Goal: Information Seeking & Learning: Check status

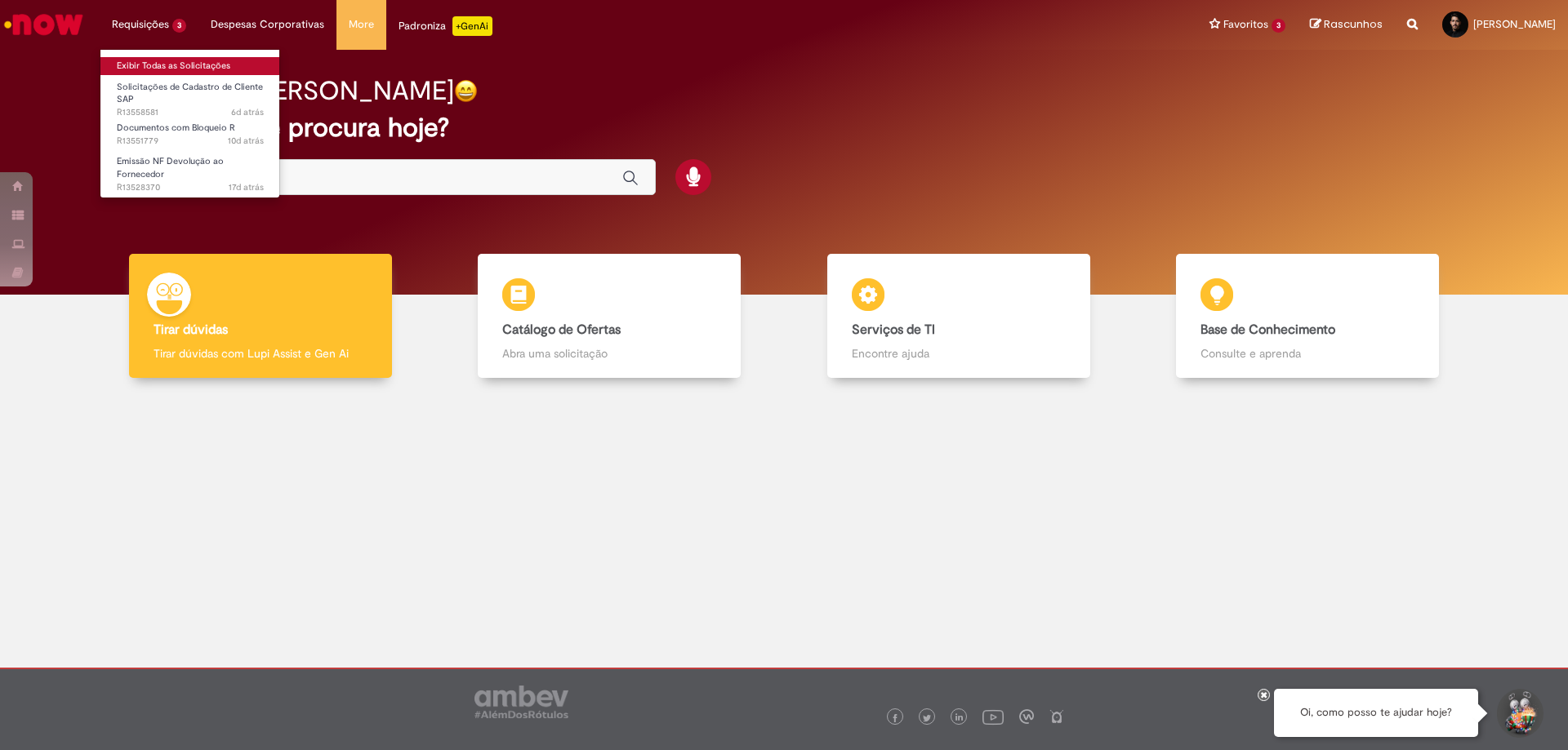
click at [139, 61] on link "Exibir Todas as Solicitações" at bounding box center [190, 66] width 180 height 18
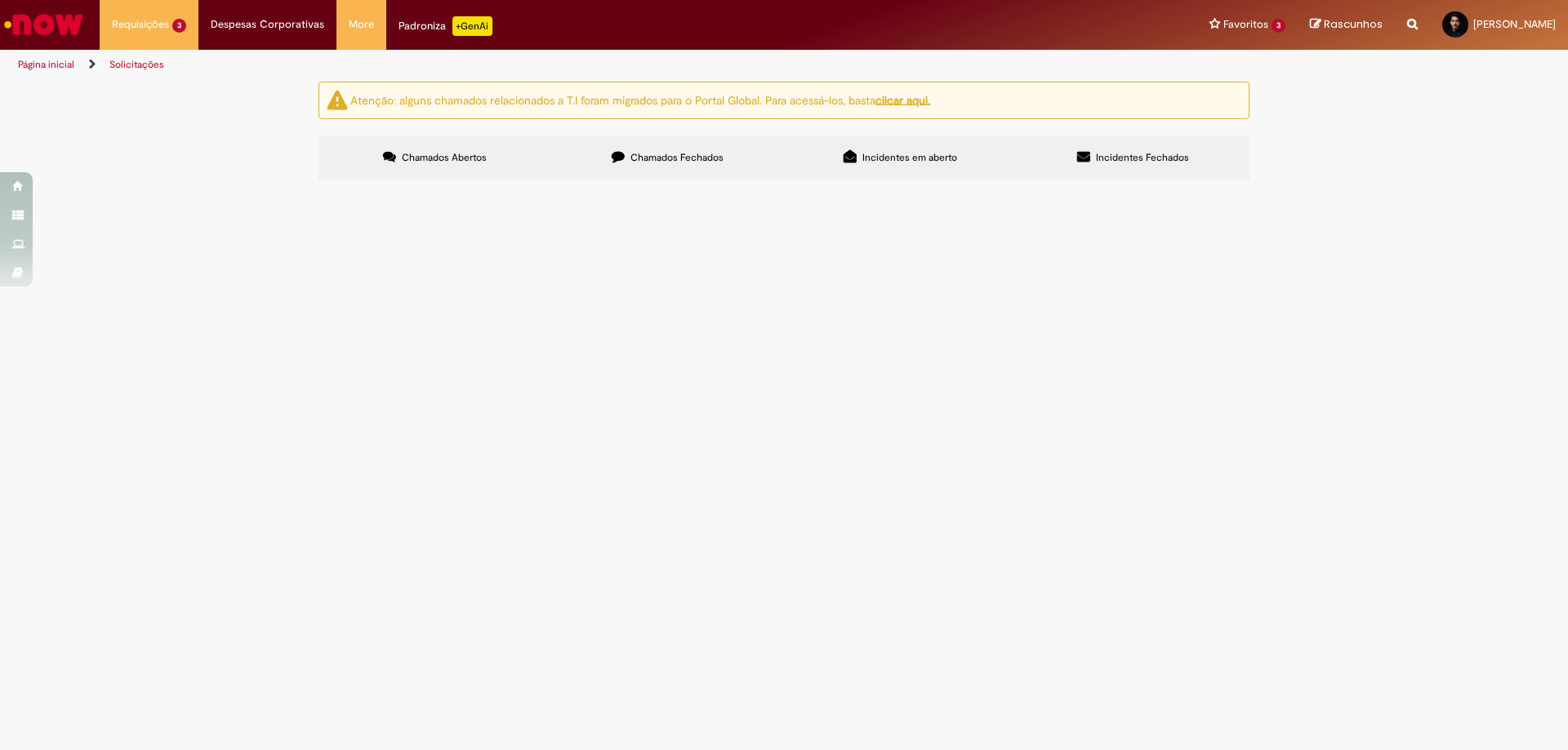
click at [688, 155] on span "Chamados Fechados" at bounding box center [677, 157] width 93 height 13
click at [0, 0] on td "Documentos com Bloqueio R" at bounding box center [0, 0] width 0 height 0
click at [0, 0] on span "Boa tarde, Favor, tratar e desbloquear a NF para pagamento." at bounding box center [0, 0] width 0 height 0
click at [596, 297] on main "Solicitações Atenção: alguns chamados relacionados a T.I foram migrados para o …" at bounding box center [784, 416] width 1568 height 670
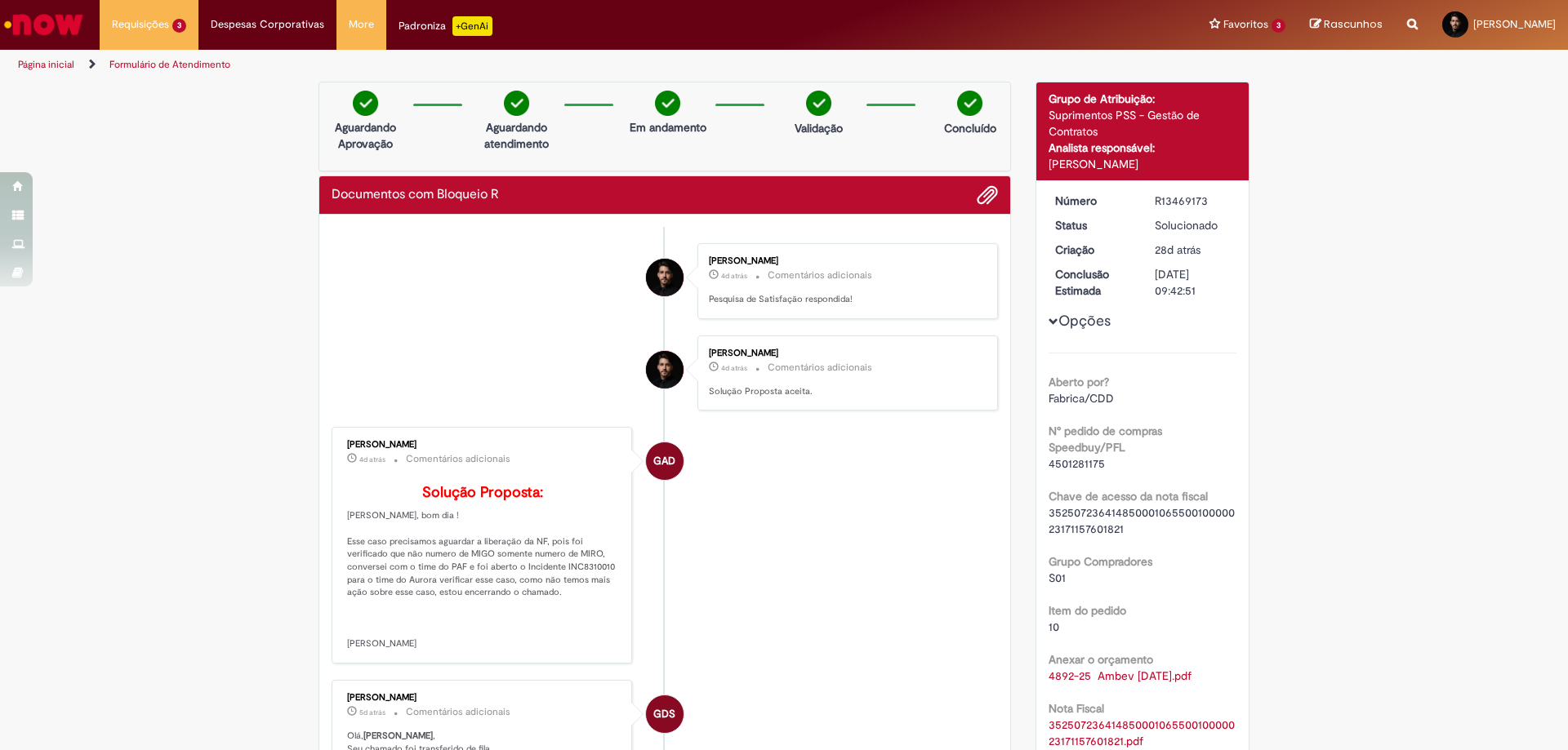
scroll to position [245, 0]
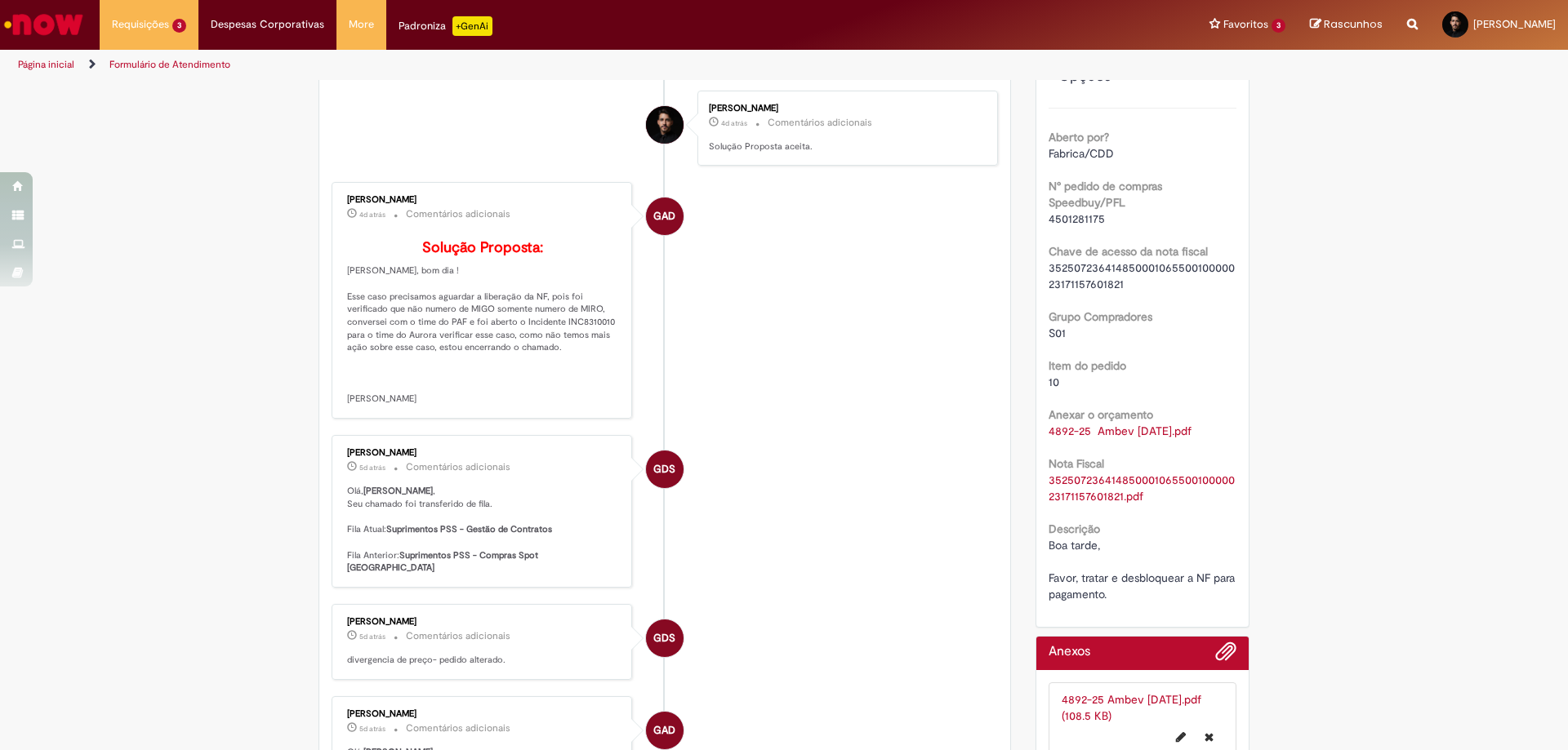
click at [583, 347] on p "Solução Proposta: [PERSON_NAME], bom dia ! Esse caso precisamos aguardar a libe…" at bounding box center [482, 323] width 272 height 166
click at [591, 350] on p "Solução Proposta: [PERSON_NAME], bom dia ! Esse caso precisamos aguardar a libe…" at bounding box center [482, 323] width 272 height 166
click at [1073, 215] on span "4501281175" at bounding box center [1077, 219] width 57 height 15
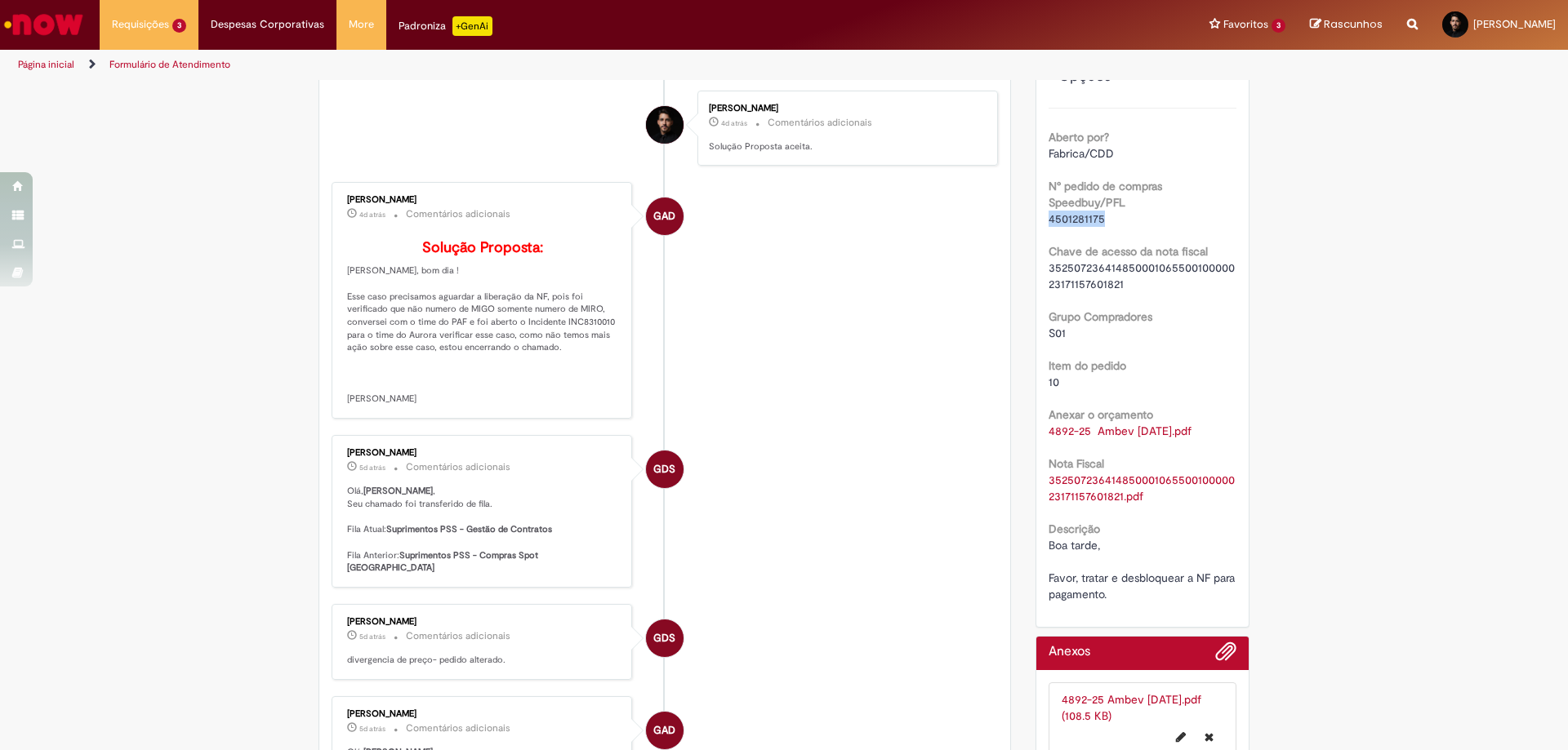
click at [1073, 215] on span "4501281175" at bounding box center [1077, 219] width 57 height 15
copy span "4501281175"
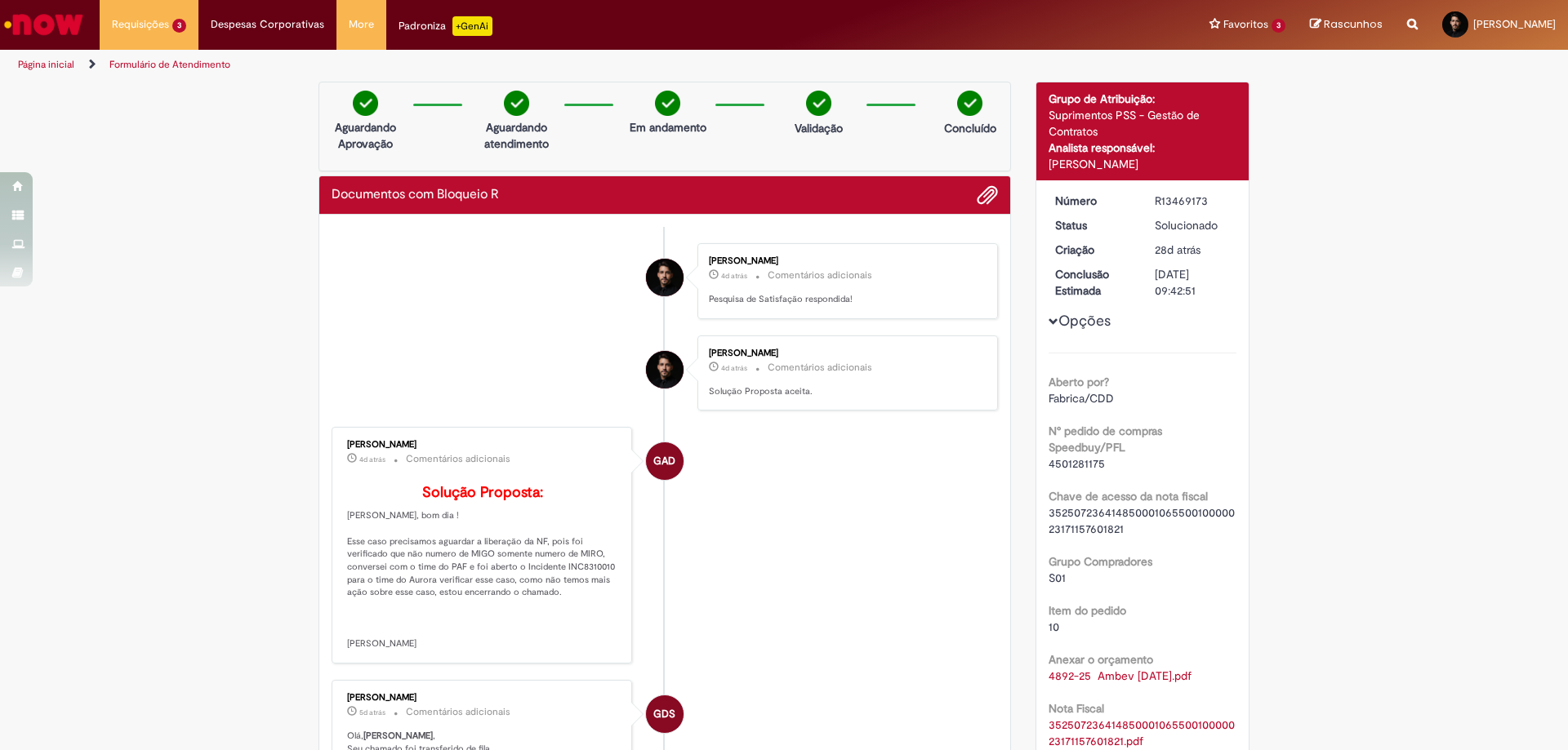
click at [777, 453] on li "GAD [PERSON_NAME] 4d atrás 4 dias atrás Comentários adicionais Solução Proposta…" at bounding box center [664, 545] width 666 height 236
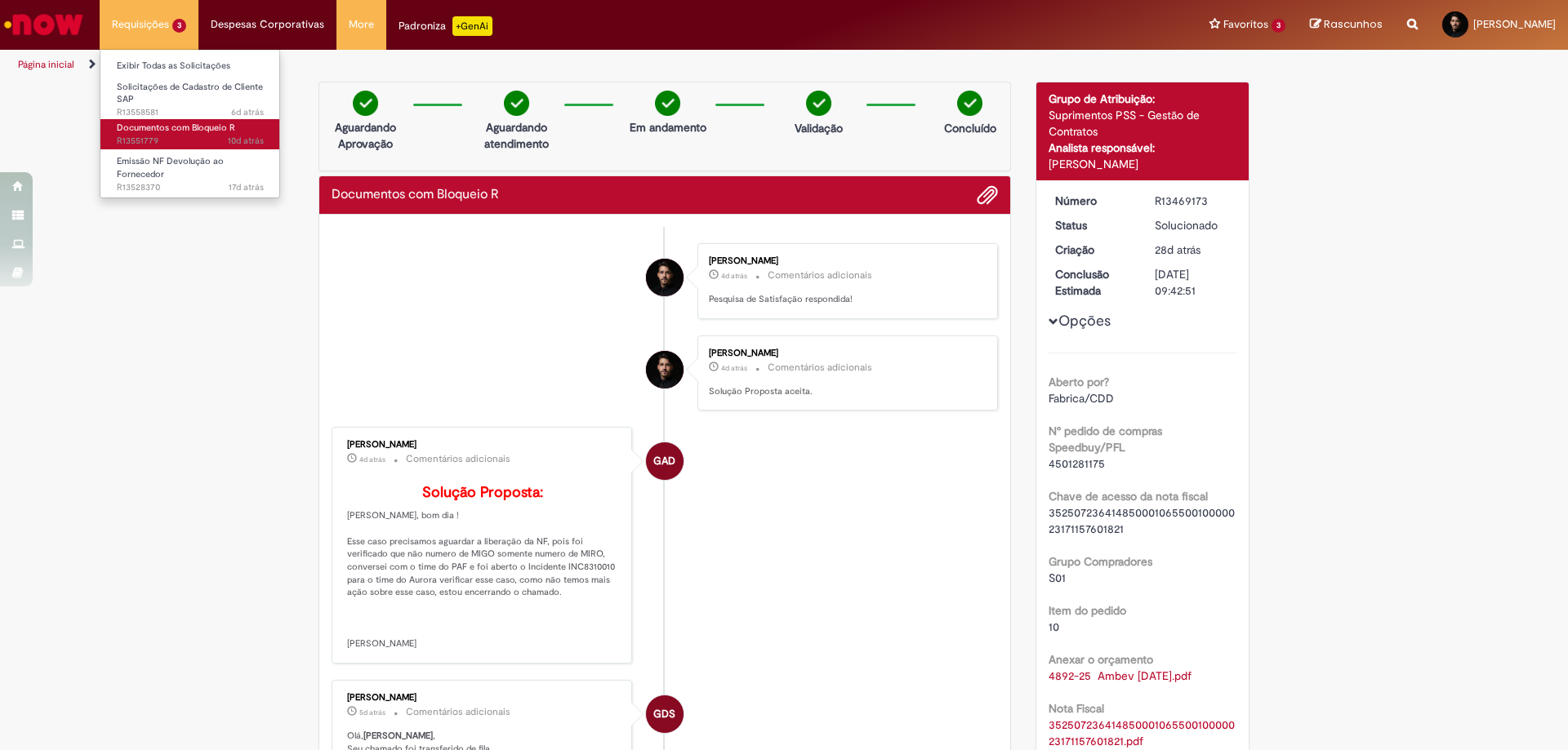
click at [156, 123] on span "Documentos com Bloqueio R" at bounding box center [176, 127] width 119 height 12
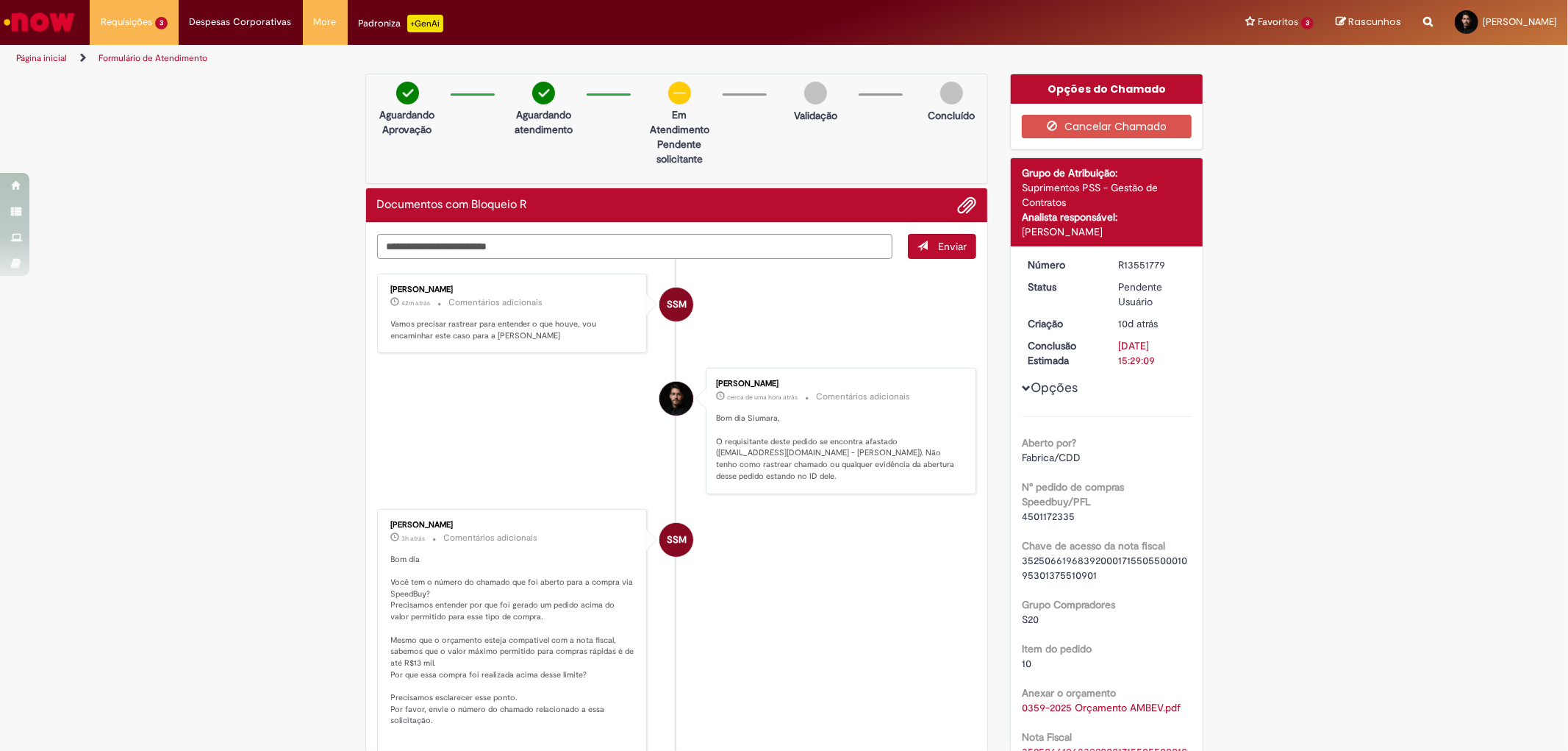
scroll to position [81, 0]
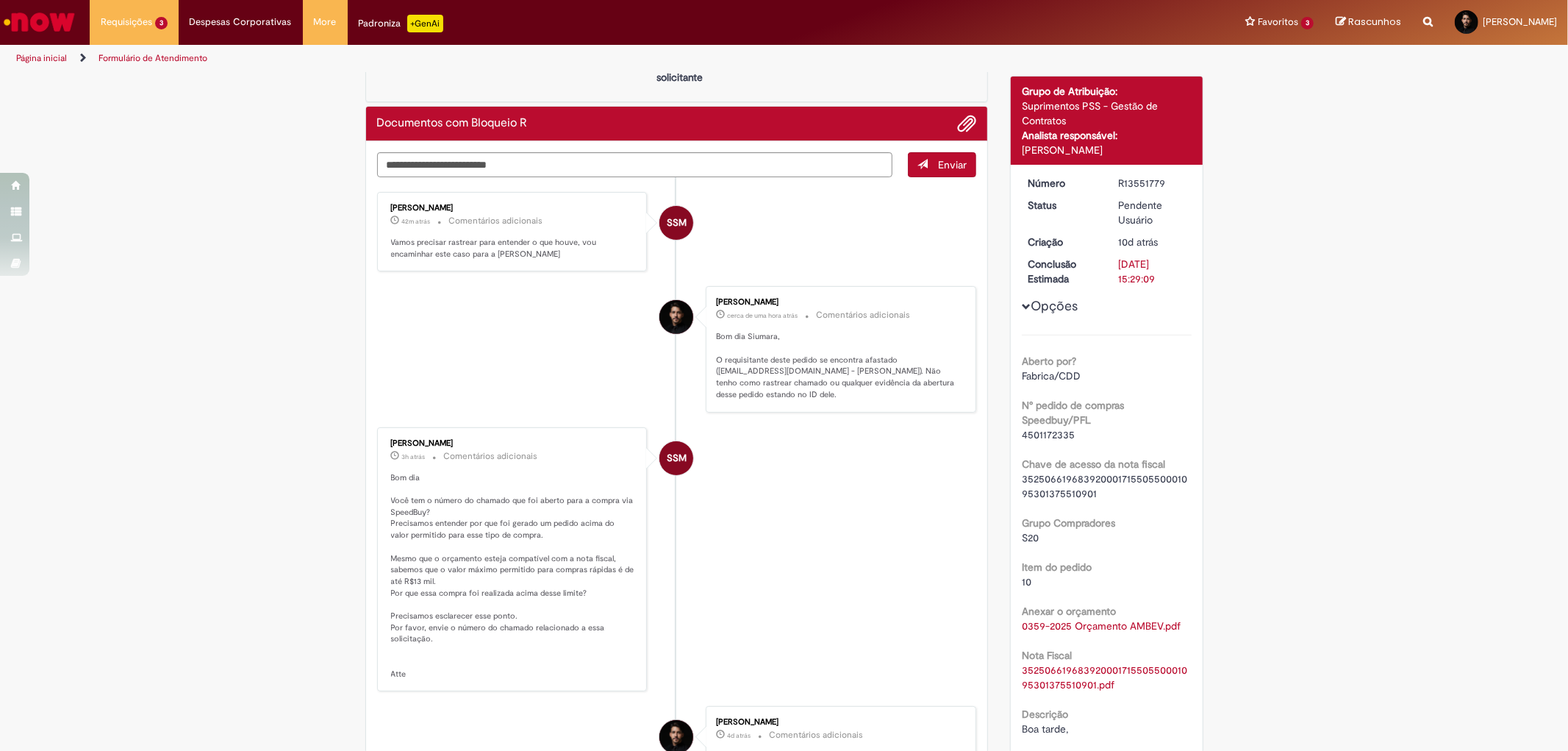
click at [878, 569] on li "SSM [PERSON_NAME] 3h atrás 3 horas atrás Comentários adicionais Bom dia Você te…" at bounding box center [677, 559] width 600 height 265
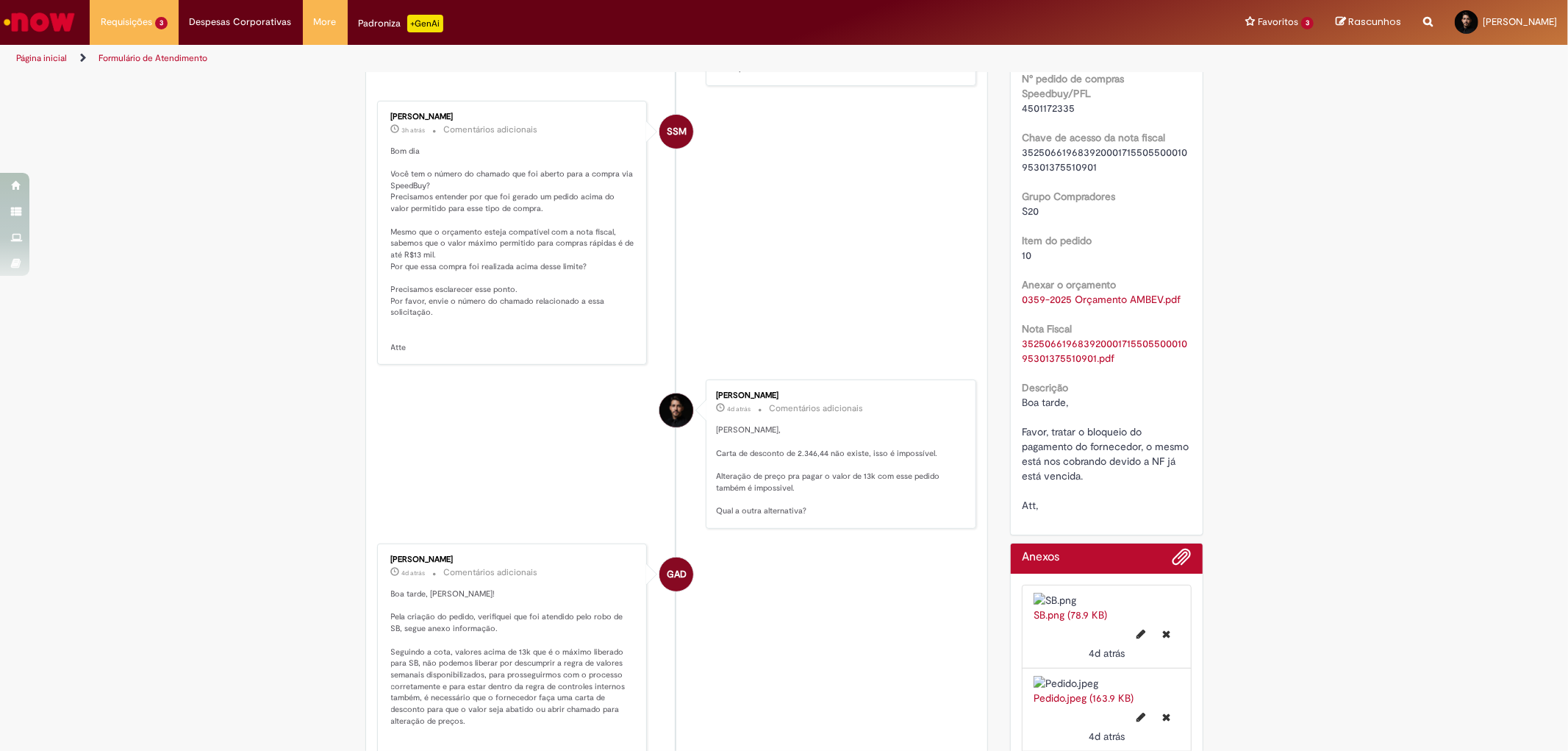
scroll to position [490, 0]
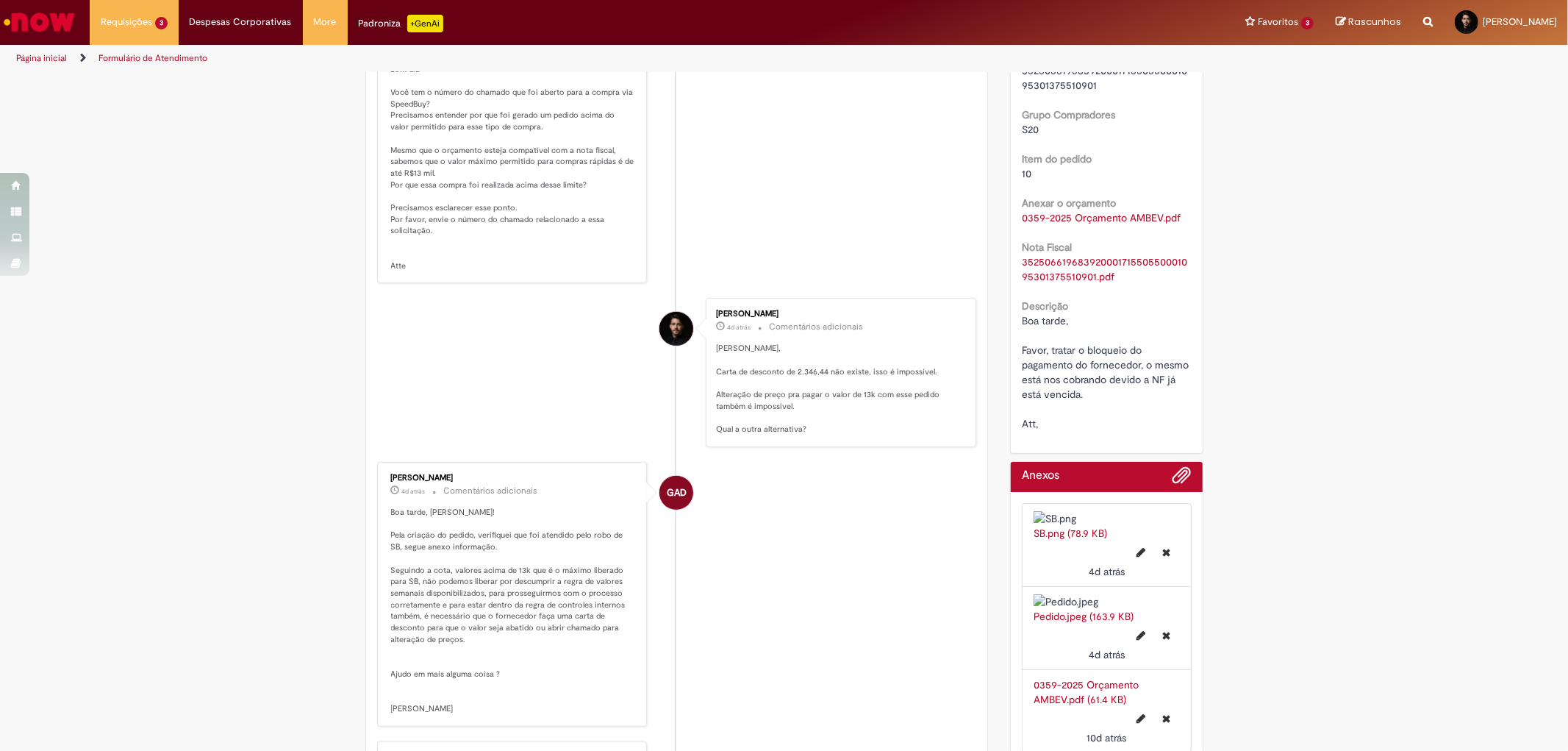
click at [756, 216] on li "SSM [PERSON_NAME] 3h atrás 3 horas atrás Comentários adicionais Bom dia Você te…" at bounding box center [677, 152] width 600 height 265
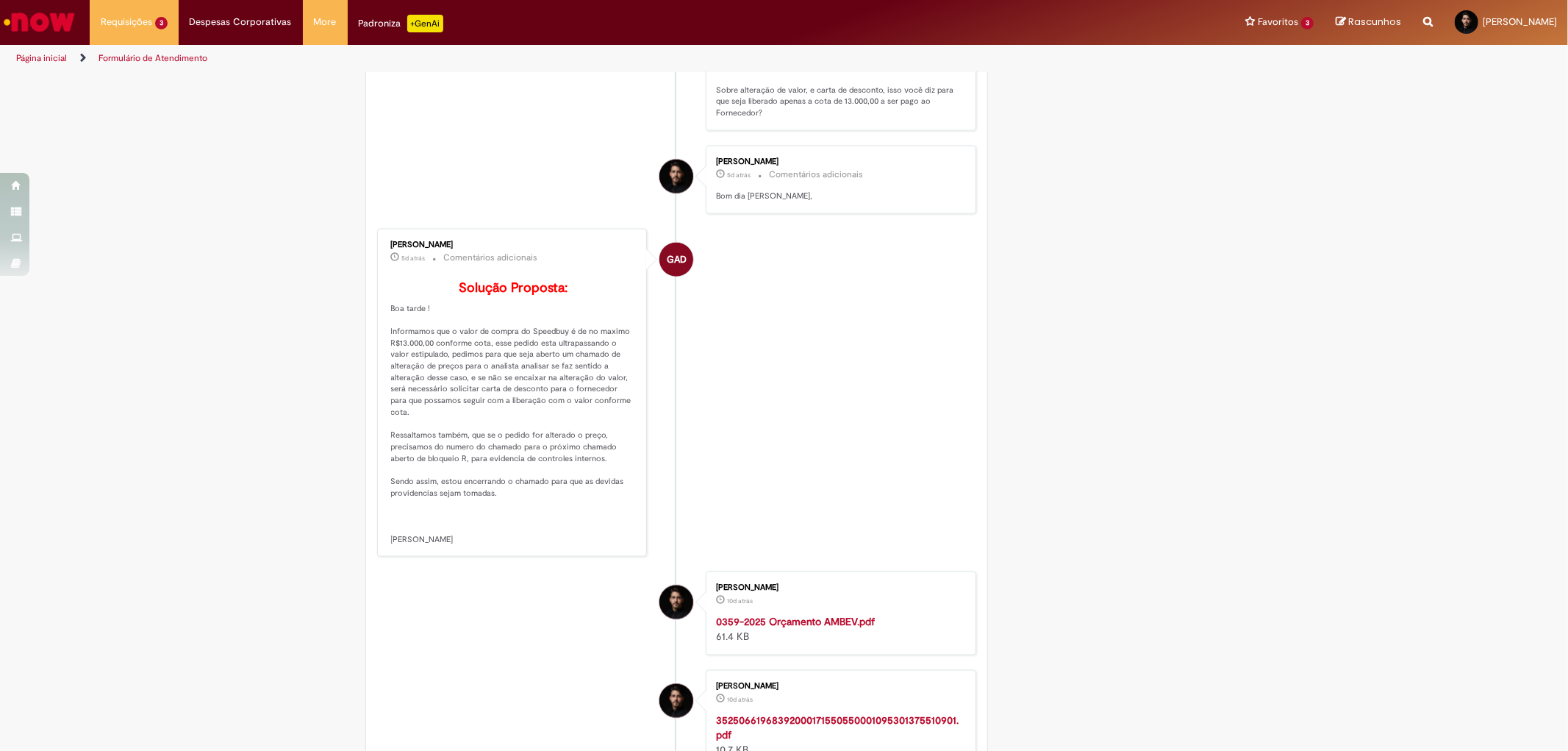
scroll to position [1879, 0]
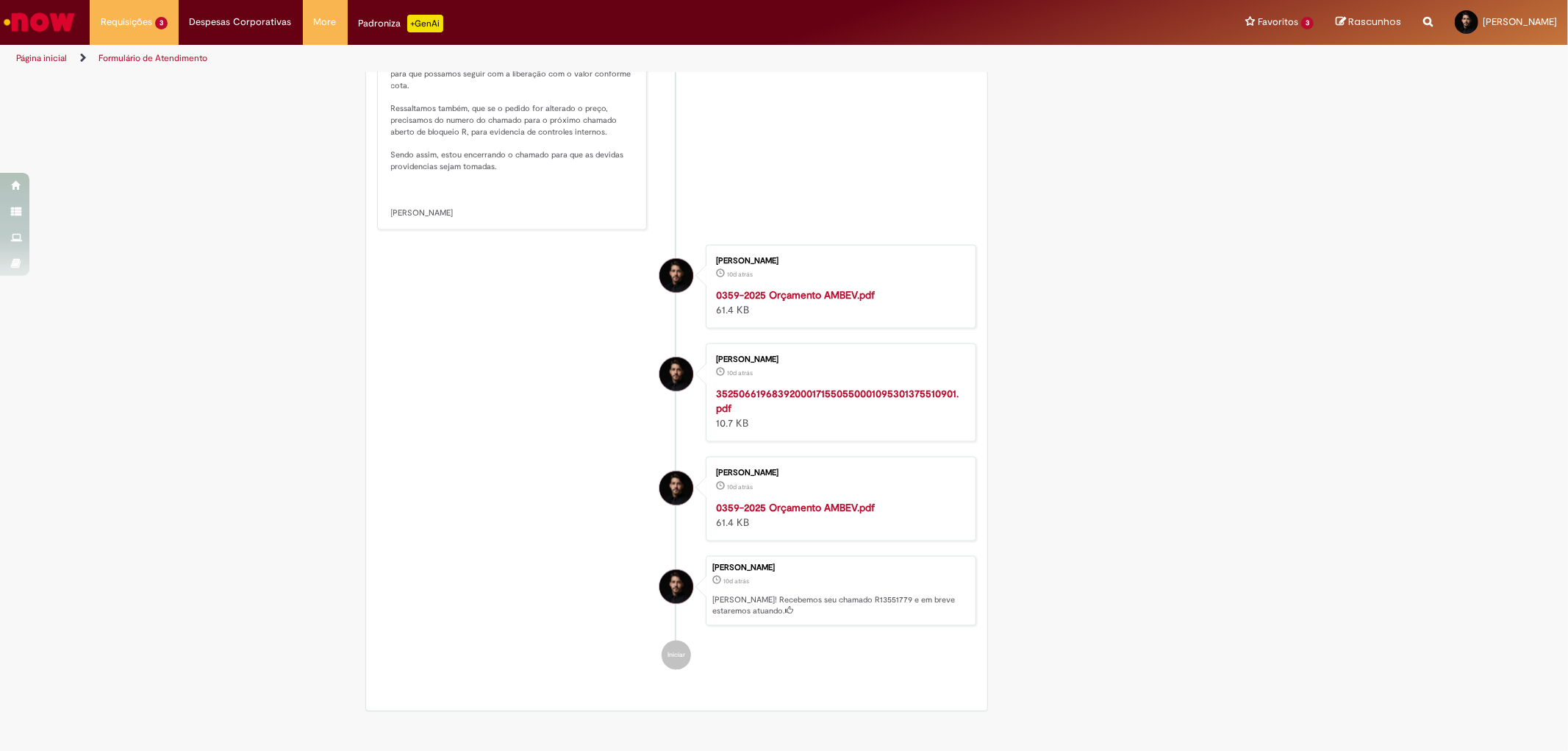
drag, startPoint x: 384, startPoint y: 297, endPoint x: 419, endPoint y: 295, distance: 35.1
click at [419, 219] on p "Solução Proposta: Boa tarde ! Informamos que o valor de compra do Speedbuy é de…" at bounding box center [513, 87] width 245 height 265
click at [394, 219] on p "Solução Proposta: Boa tarde ! Informamos que o valor de compra do Speedbuy é de…" at bounding box center [513, 87] width 245 height 265
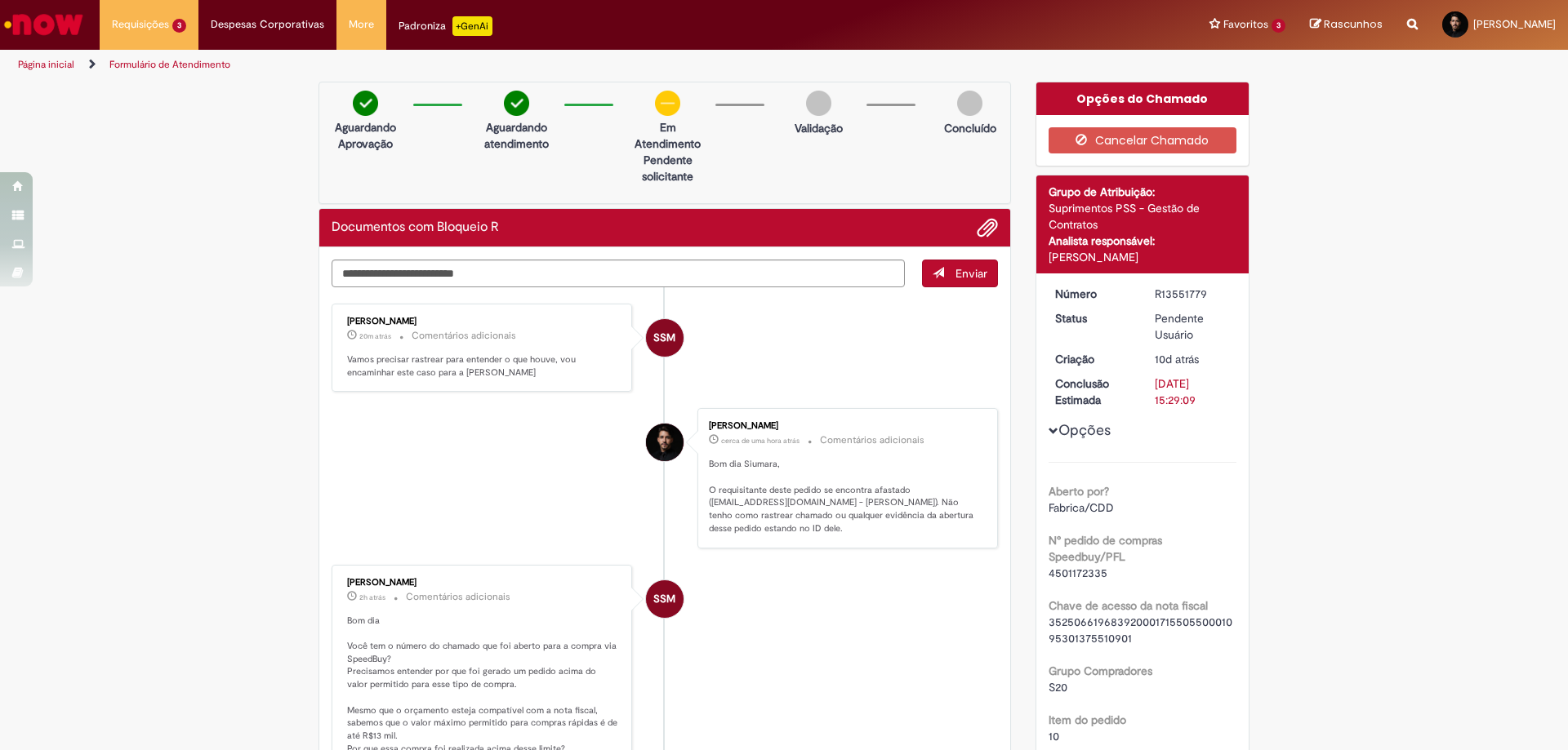
click at [458, 510] on li "Pedro Lucas Braga Gomes cerca de uma hora atrás cerca de uma hora atrás Comentá…" at bounding box center [664, 478] width 666 height 139
click at [792, 599] on li "SSM Siumara Santos Moura 2h atrás 2 horas atrás Comentários adicionais Bom dia …" at bounding box center [664, 712] width 666 height 294
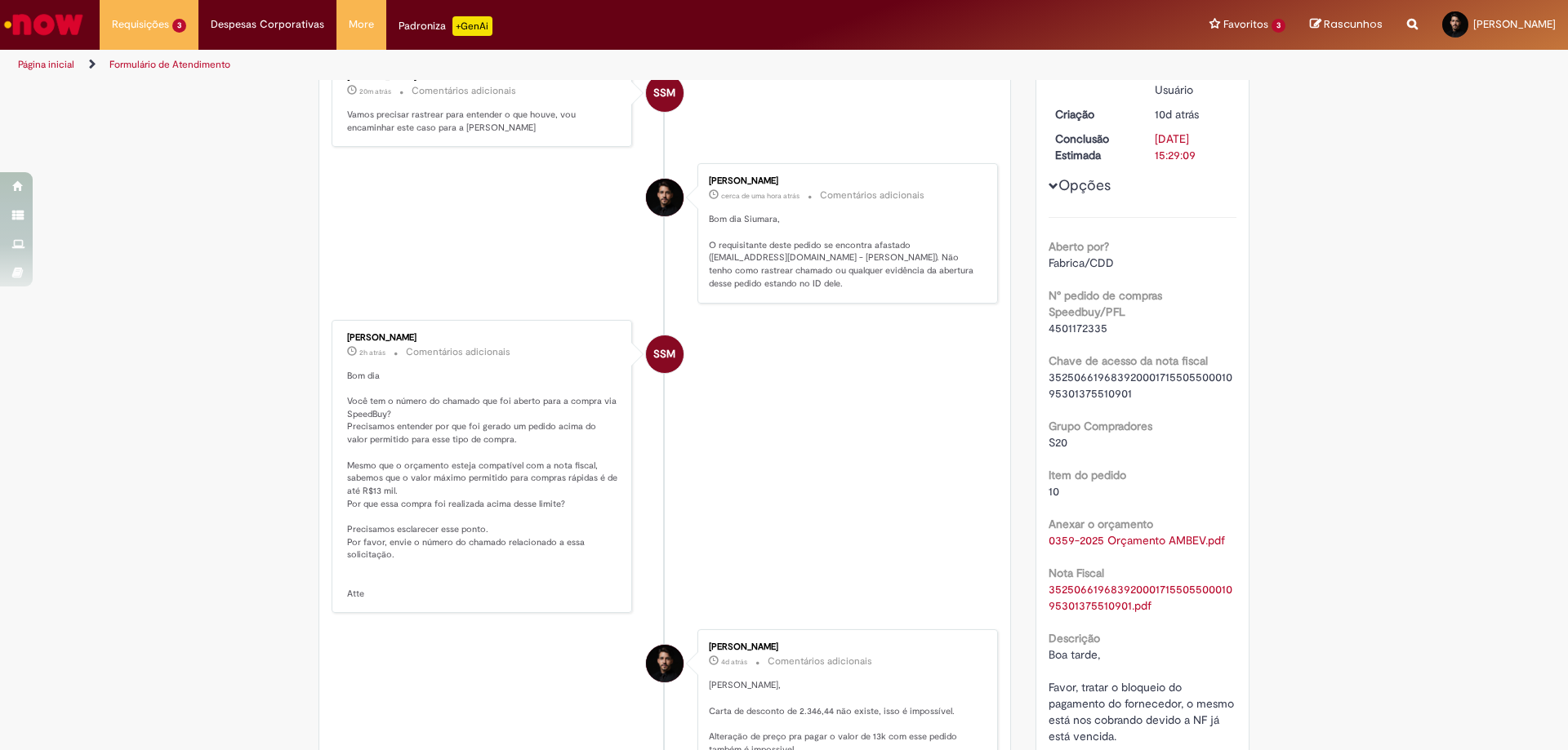
scroll to position [408, 0]
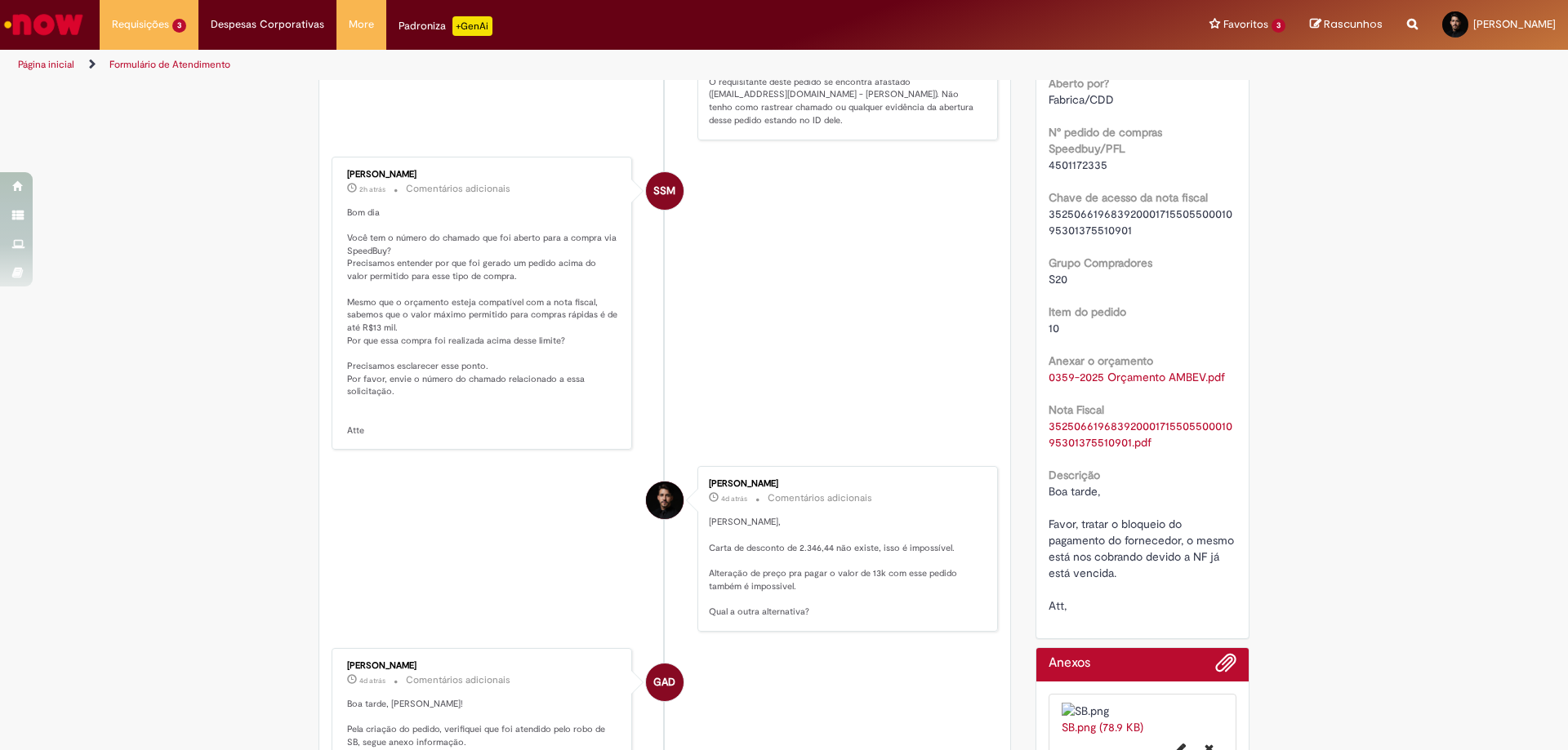
click at [1079, 541] on span "Boa tarde, Favor, tratar o bloqueio do pagamento do fornecedor, o mesmo está no…" at bounding box center [1143, 548] width 188 height 129
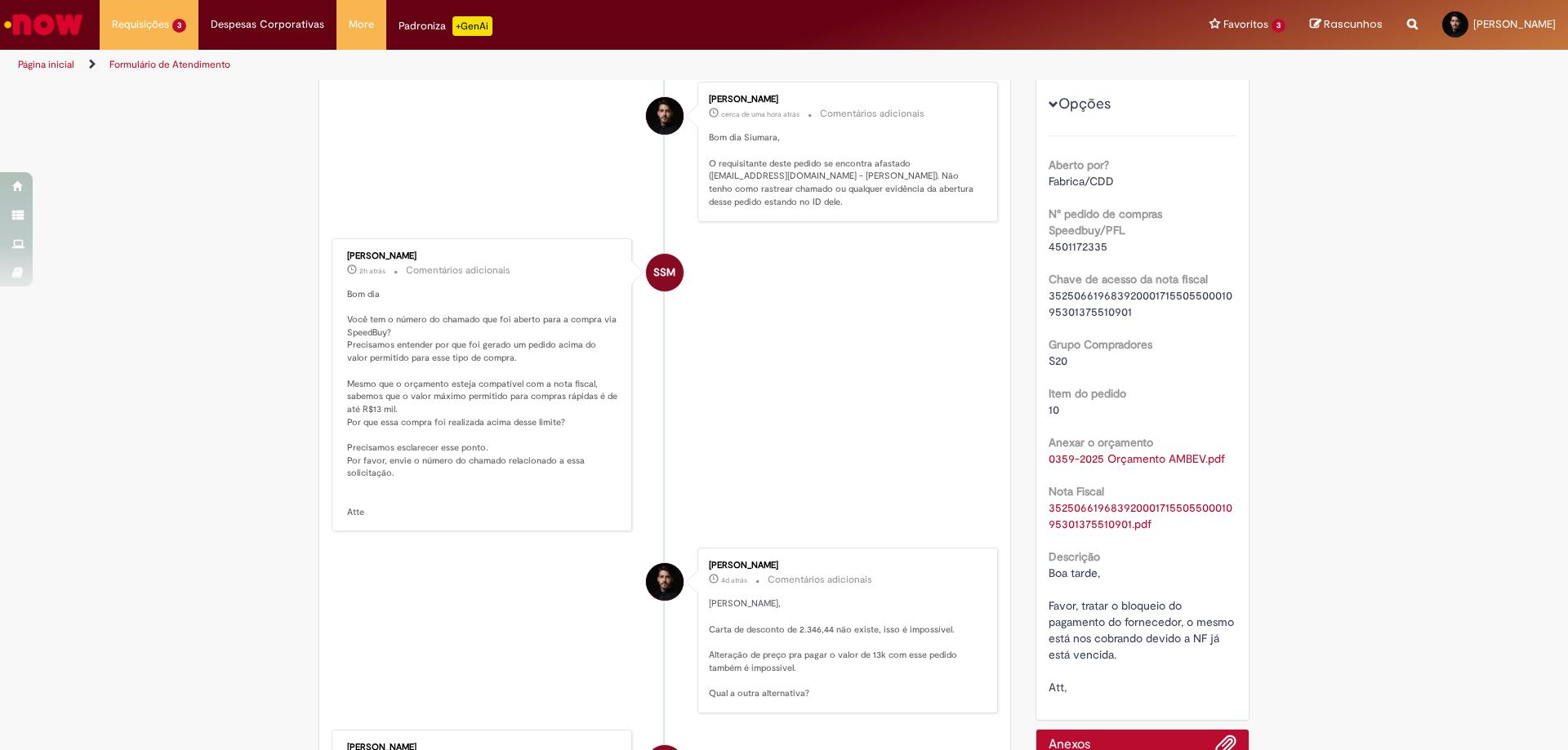
scroll to position [245, 0]
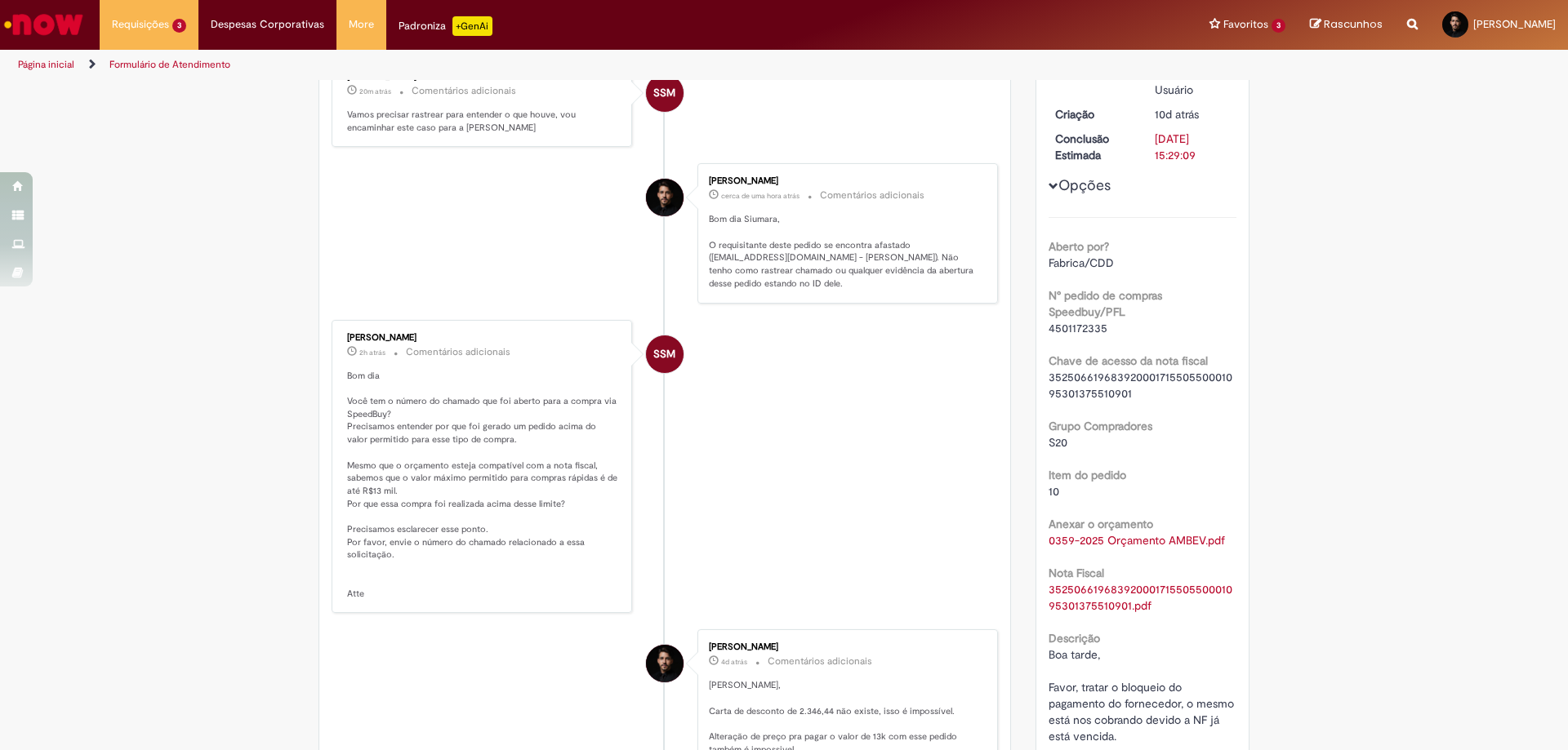
click at [1061, 327] on span "4501172335" at bounding box center [1078, 329] width 58 height 15
copy span "4501172335"
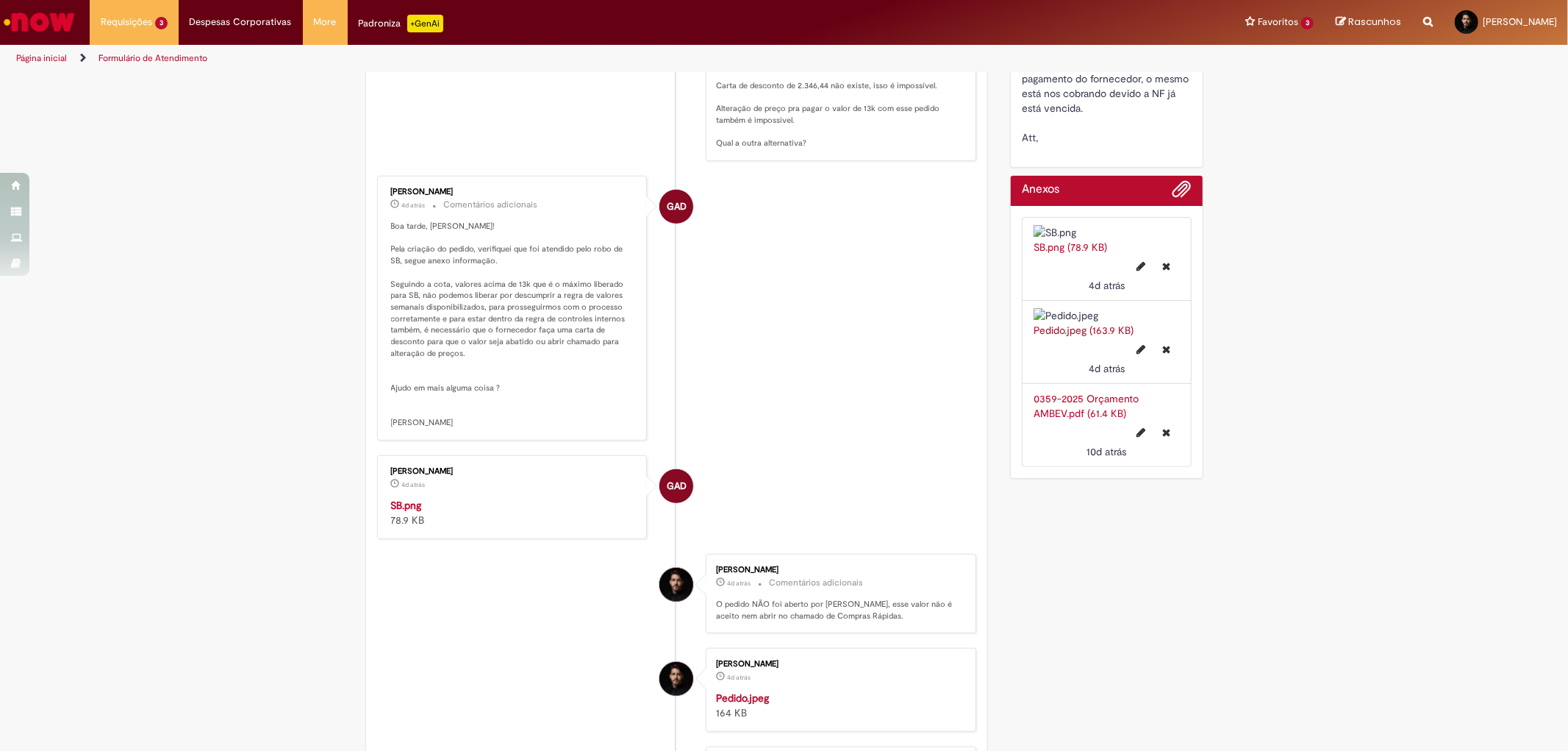
scroll to position [864, 0]
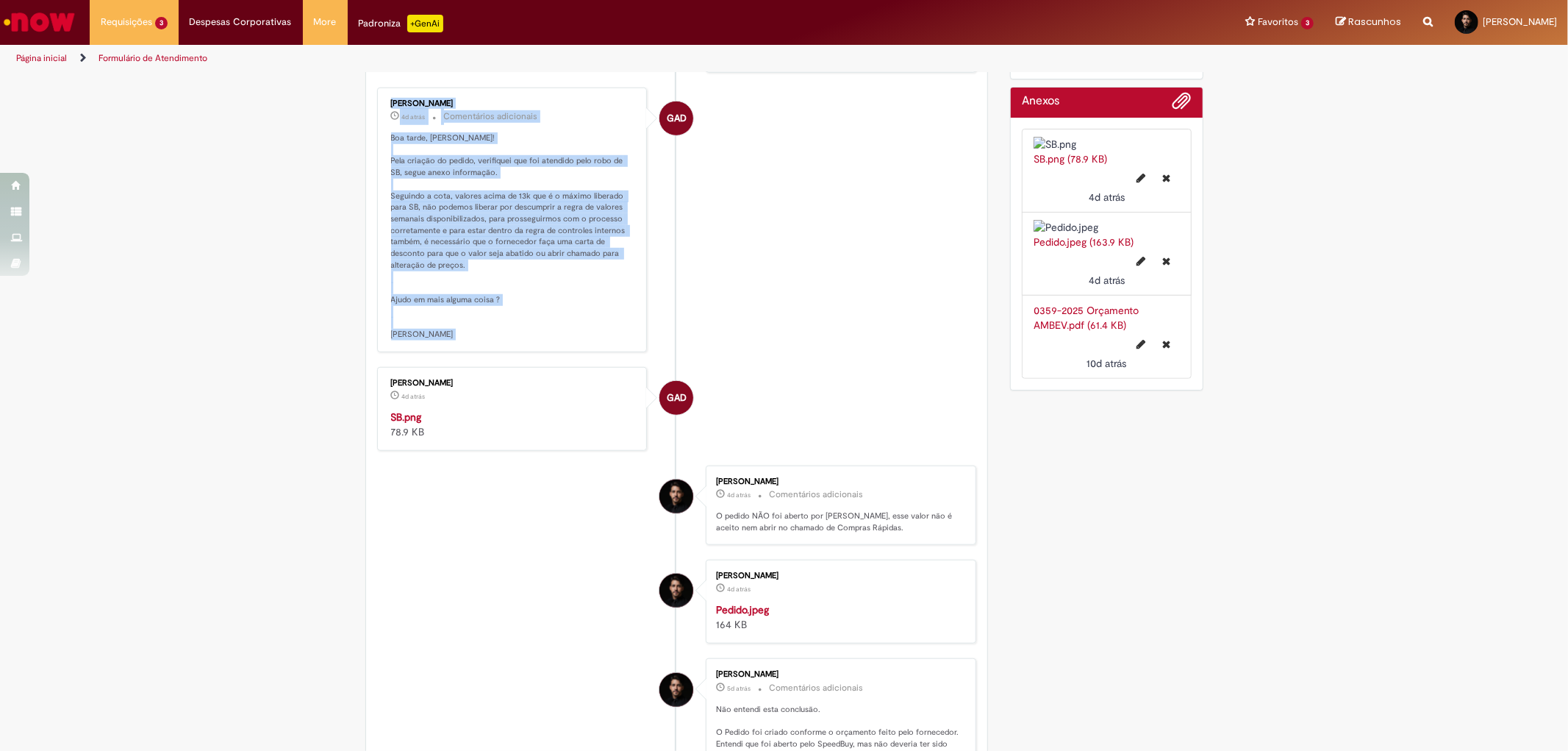
drag, startPoint x: 380, startPoint y: 283, endPoint x: 794, endPoint y: 378, distance: 424.8
click at [794, 378] on ul "SSM Siumara Santos Moura cerca de uma hora atrás cerca de uma hora atrás Coment…" at bounding box center [677, 547] width 600 height 2305
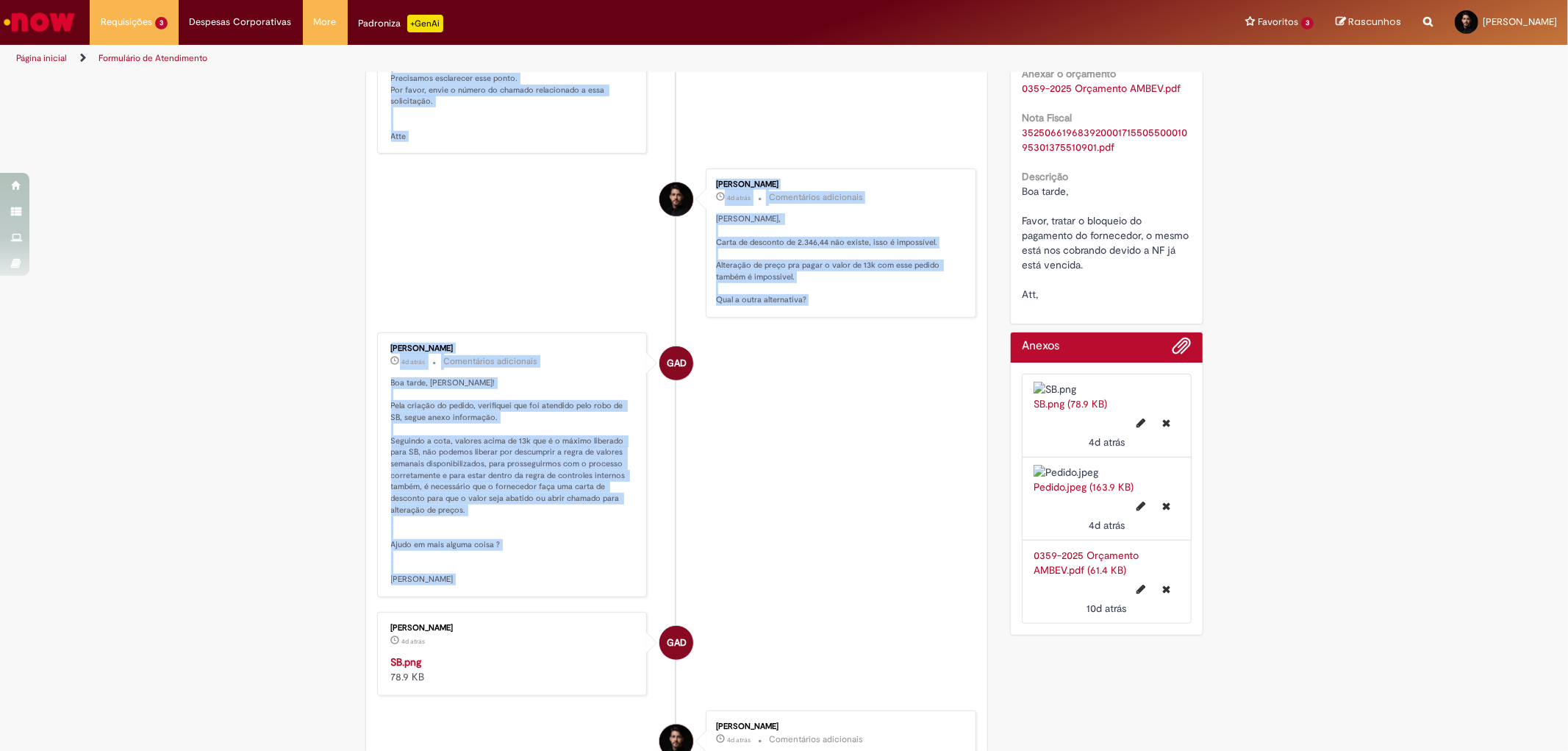
scroll to position [373, 0]
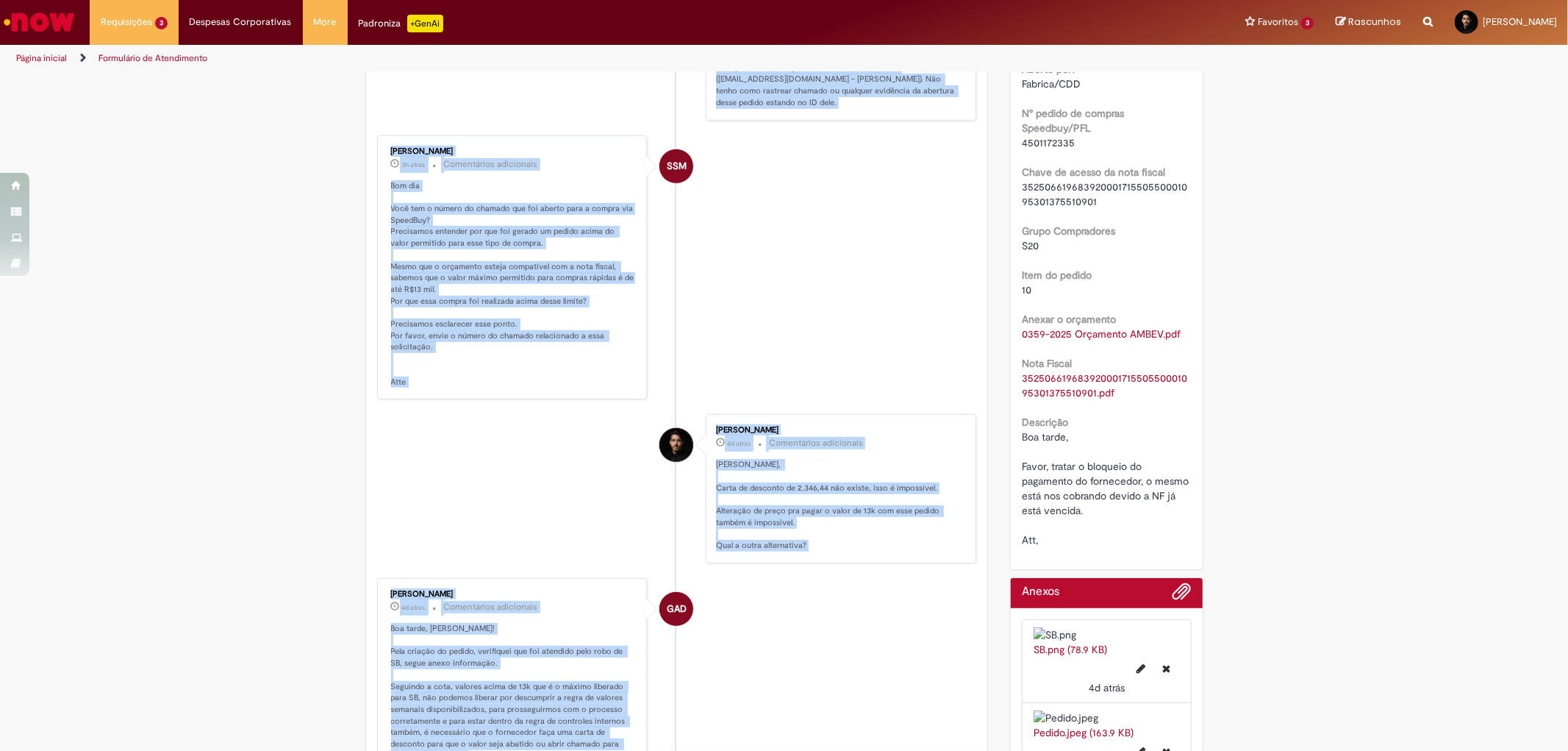
copy ul "Siumara Santos Moura cerca de uma hora atrás cerca de uma hora atrás Comentário…"
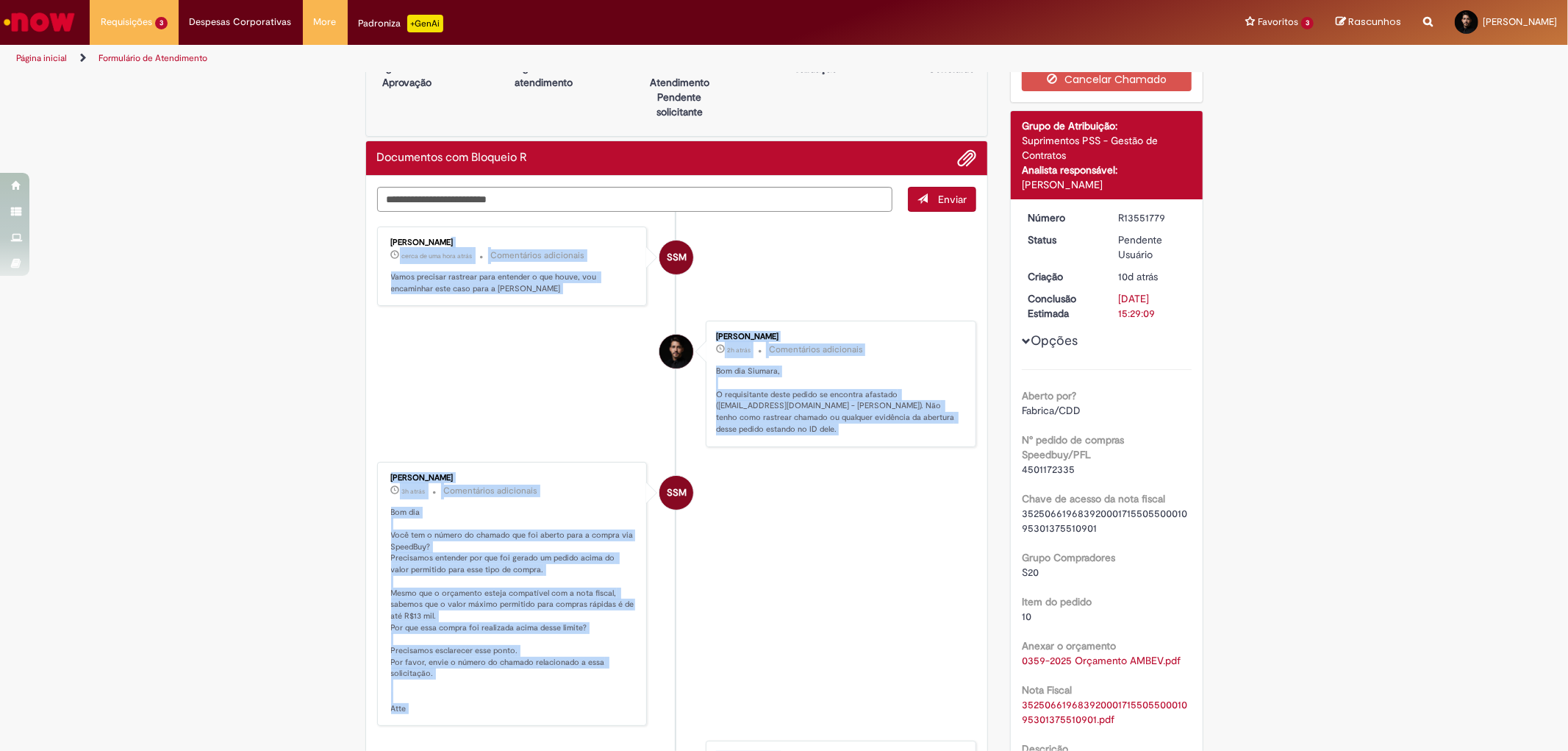
scroll to position [0, 0]
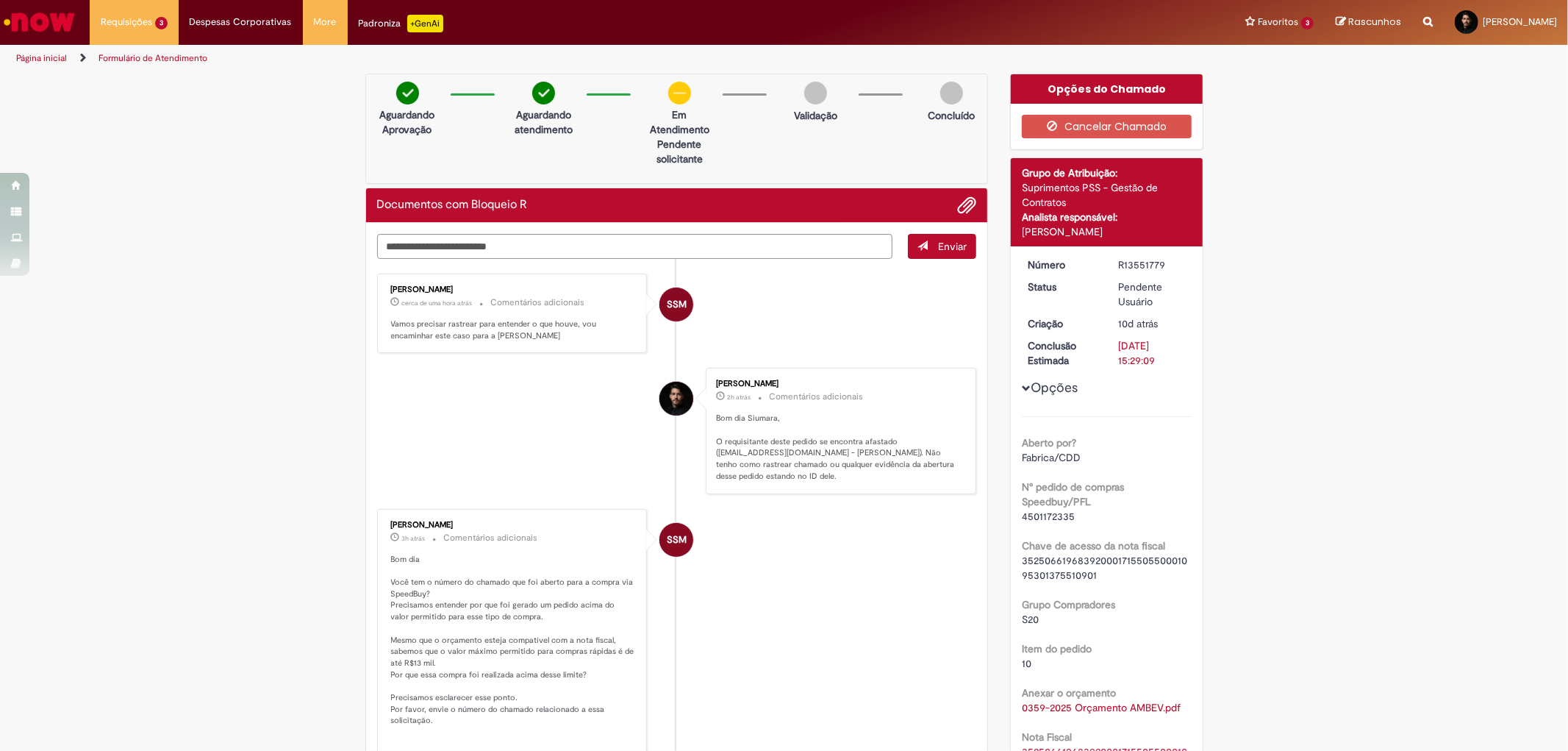
click at [870, 325] on li "SSM Siumara Santos Moura cerca de uma hora atrás cerca de uma hora atrás Coment…" at bounding box center [677, 313] width 600 height 80
